Goal: Task Accomplishment & Management: Use online tool/utility

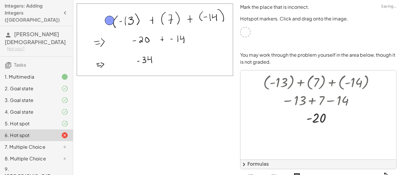
click at [56, 144] on div at bounding box center [60, 147] width 16 height 7
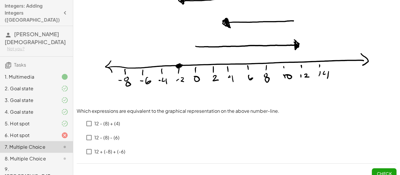
scroll to position [50, 0]
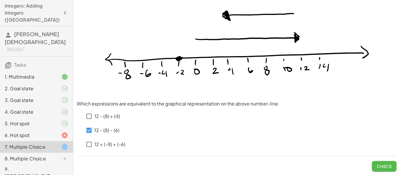
click at [383, 169] on span "Check" at bounding box center [384, 166] width 15 height 5
click at [388, 168] on span "Check" at bounding box center [384, 166] width 15 height 5
click at [380, 169] on button "Check" at bounding box center [384, 166] width 25 height 11
click at [379, 168] on span "Check" at bounding box center [384, 166] width 15 height 5
click at [386, 160] on span "Check" at bounding box center [384, 164] width 25 height 15
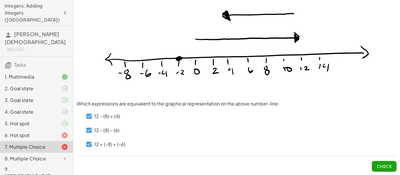
click at [385, 164] on span "Check" at bounding box center [384, 166] width 15 height 5
click at [392, 168] on button "Check" at bounding box center [384, 166] width 25 height 11
click at [392, 165] on button "Check" at bounding box center [384, 166] width 25 height 11
click at [381, 171] on button "Check" at bounding box center [384, 166] width 25 height 11
click at [392, 166] on span "Check" at bounding box center [384, 166] width 15 height 5
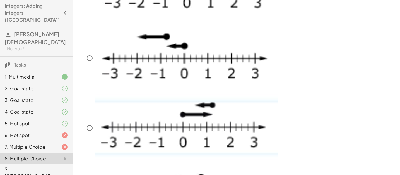
scroll to position [13, 0]
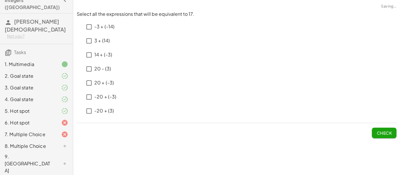
scroll to position [0, 0]
click at [388, 133] on span "Check" at bounding box center [384, 133] width 15 height 5
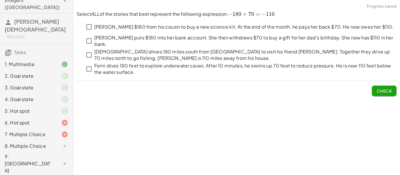
click at [61, 108] on icon at bounding box center [64, 111] width 7 height 7
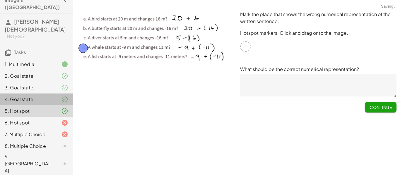
click at [60, 96] on div at bounding box center [60, 99] width 16 height 7
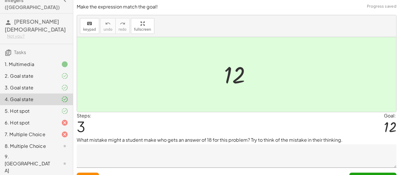
click at [56, 84] on div at bounding box center [60, 87] width 16 height 7
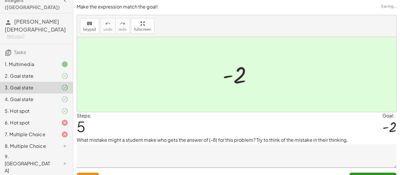
click at [57, 73] on div at bounding box center [60, 76] width 16 height 7
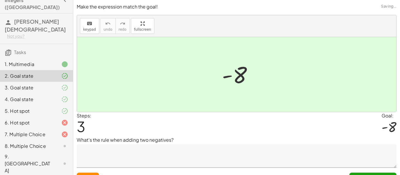
scroll to position [12, 0]
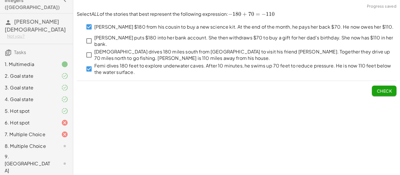
click at [375, 94] on button "Check" at bounding box center [384, 91] width 25 height 11
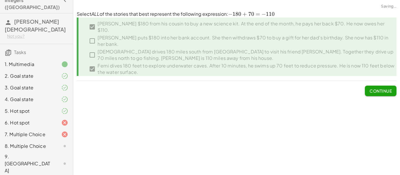
click at [40, 154] on div "9. [GEOGRAPHIC_DATA]" at bounding box center [28, 164] width 47 height 21
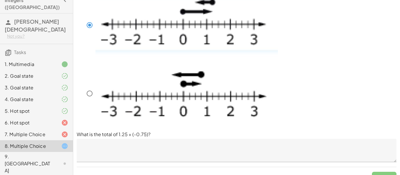
scroll to position [177, 0]
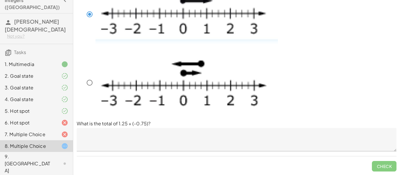
click at [163, 141] on textarea at bounding box center [237, 139] width 320 height 23
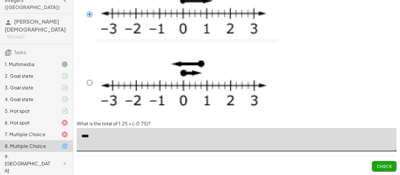
scroll to position [0, 0]
type textarea "***"
click at [389, 163] on button "Check" at bounding box center [384, 166] width 25 height 11
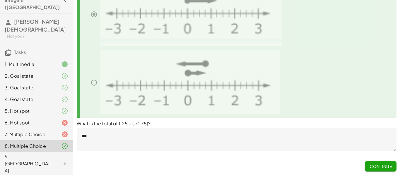
click at [376, 163] on button "Continue" at bounding box center [381, 166] width 32 height 11
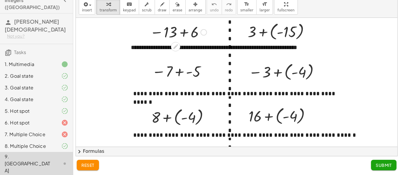
scroll to position [50, 2]
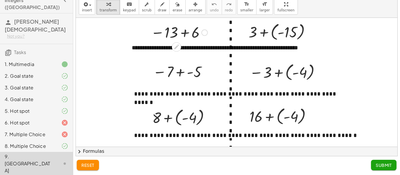
click at [206, 33] on div at bounding box center [205, 33] width 6 height 6
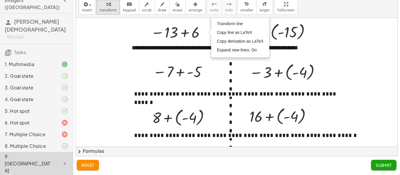
click at [362, 65] on div at bounding box center [275, 85] width 403 height 234
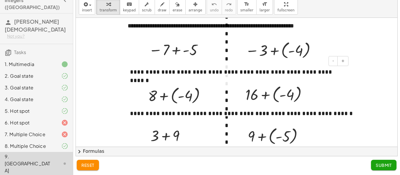
scroll to position [77, 6]
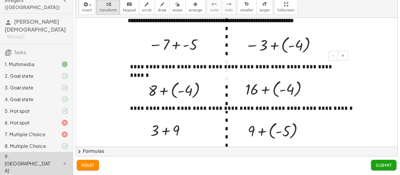
click at [139, 79] on div "**********" at bounding box center [237, 71] width 226 height 28
drag, startPoint x: 144, startPoint y: 78, endPoint x: 137, endPoint y: 76, distance: 6.6
click at [137, 76] on div at bounding box center [141, 88] width 9 height 24
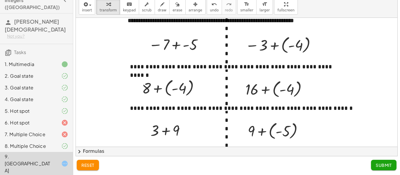
click at [98, 89] on div at bounding box center [271, 58] width 403 height 234
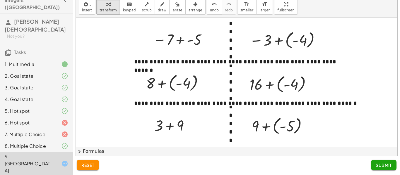
scroll to position [84, 0]
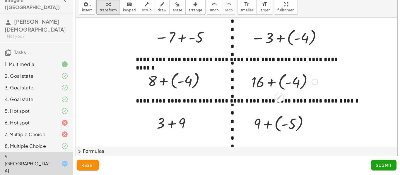
click at [315, 82] on div at bounding box center [315, 82] width 6 height 6
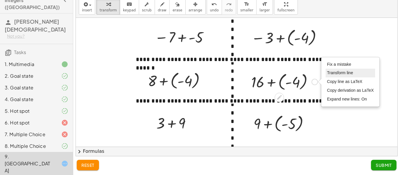
click at [363, 73] on li "Transform line" at bounding box center [351, 73] width 50 height 9
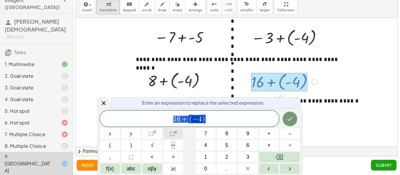
click at [178, 131] on button "⬚ n" at bounding box center [173, 134] width 20 height 10
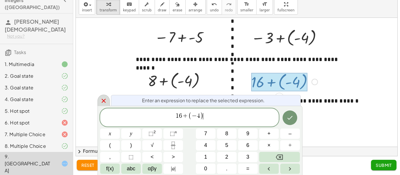
click at [100, 103] on div at bounding box center [104, 100] width 12 height 11
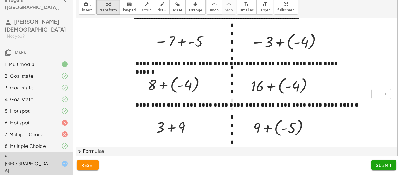
scroll to position [105, 0]
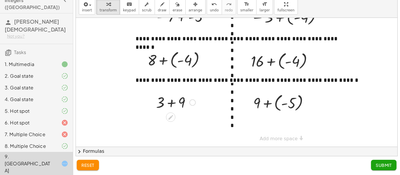
click at [192, 103] on div at bounding box center [193, 103] width 6 height 6
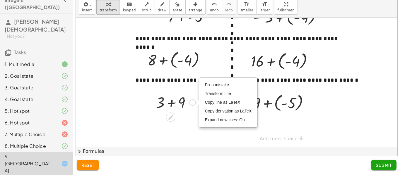
click at [131, 104] on div at bounding box center [277, 30] width 403 height 234
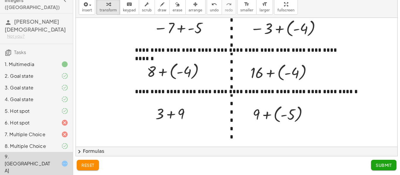
scroll to position [94, 1]
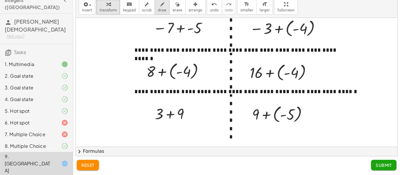
click at [158, 9] on span "draw" at bounding box center [162, 10] width 9 height 4
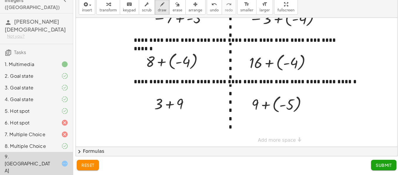
scroll to position [104, 2]
drag, startPoint x: 189, startPoint y: 102, endPoint x: 246, endPoint y: 68, distance: 66.6
click at [246, 68] on div at bounding box center [275, 31] width 403 height 234
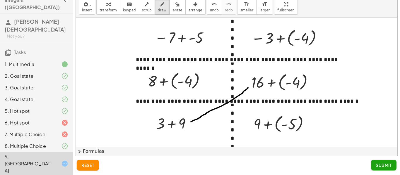
scroll to position [84, 1]
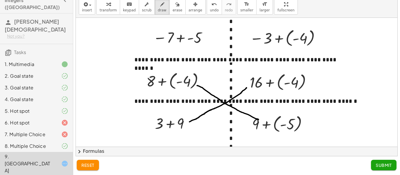
drag, startPoint x: 197, startPoint y: 86, endPoint x: 263, endPoint y: 121, distance: 74.4
click at [263, 121] on div at bounding box center [275, 51] width 403 height 234
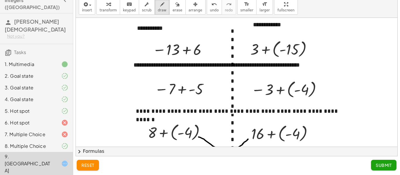
scroll to position [31, 0]
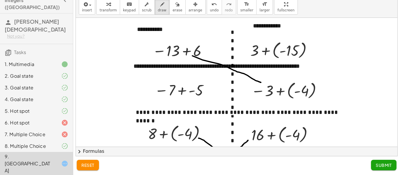
drag, startPoint x: 192, startPoint y: 56, endPoint x: 262, endPoint y: 83, distance: 74.4
click at [262, 83] on div at bounding box center [277, 104] width 403 height 234
drag, startPoint x: 204, startPoint y: 86, endPoint x: 255, endPoint y: 47, distance: 64.3
click at [255, 47] on div at bounding box center [277, 104] width 403 height 234
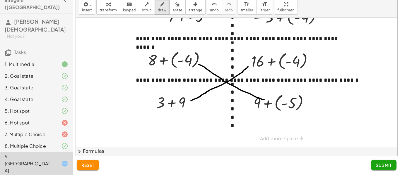
click at [381, 164] on span "Submit" at bounding box center [384, 165] width 16 height 5
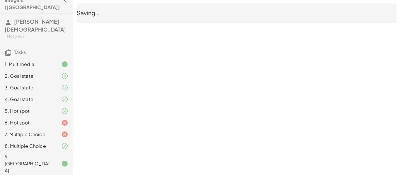
scroll to position [0, 0]
